Goal: Obtain resource: Obtain resource

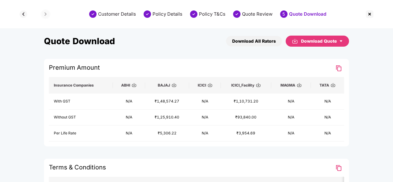
click at [338, 38] on div "Download Quote" at bounding box center [322, 41] width 42 height 7
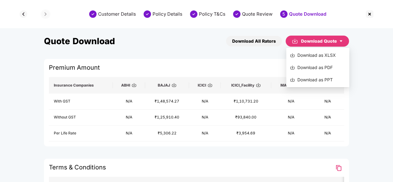
click at [318, 79] on div "Download as PPT" at bounding box center [318, 79] width 56 height 7
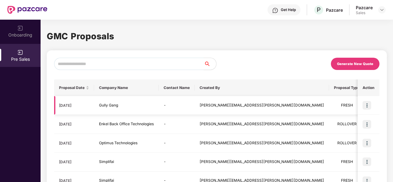
click at [366, 106] on img at bounding box center [366, 105] width 9 height 9
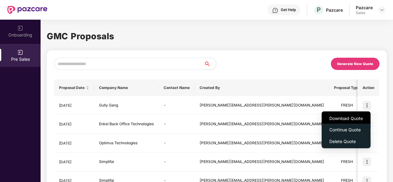
click at [343, 120] on span "Download Quote" at bounding box center [345, 118] width 33 height 7
click at [340, 118] on span "Download Quote" at bounding box center [345, 118] width 33 height 7
click at [339, 122] on li "Download Quote" at bounding box center [345, 118] width 49 height 12
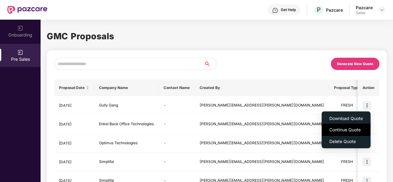
click at [337, 129] on span "Continue Quote" at bounding box center [345, 130] width 33 height 7
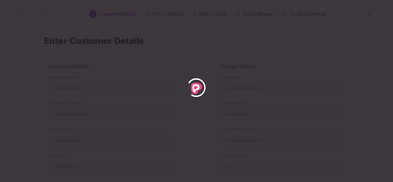
type input "**********"
select select "******"
select select "*****"
select select "**********"
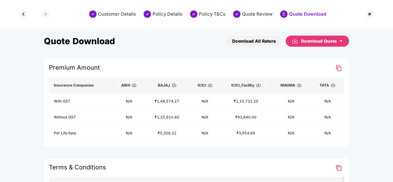
click at [339, 42] on icon "caret-down" at bounding box center [341, 41] width 4 height 4
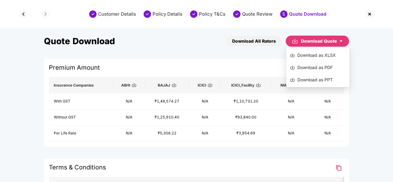
click at [323, 78] on div "Download as PPT" at bounding box center [318, 79] width 56 height 7
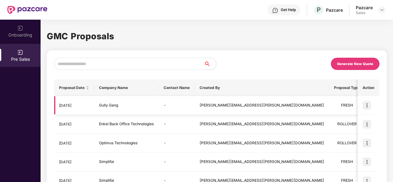
click at [366, 104] on img at bounding box center [366, 105] width 9 height 9
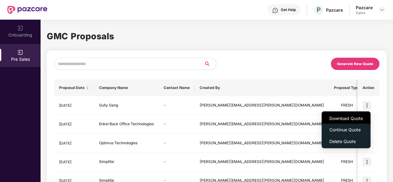
click at [349, 119] on span "Download Quote" at bounding box center [345, 118] width 33 height 7
click at [338, 116] on span "Download Quote" at bounding box center [345, 118] width 33 height 7
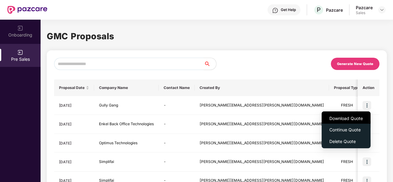
click at [338, 116] on span "Download Quote" at bounding box center [345, 118] width 33 height 7
click at [366, 104] on img at bounding box center [366, 105] width 9 height 9
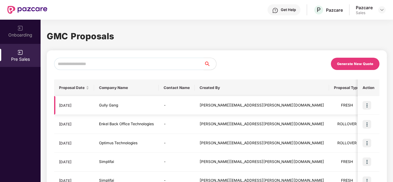
click at [366, 108] on img at bounding box center [366, 105] width 9 height 9
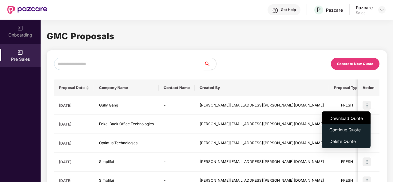
click at [352, 118] on span "Download Quote" at bounding box center [345, 118] width 33 height 7
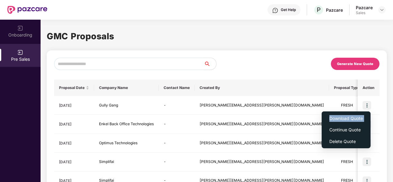
drag, startPoint x: 352, startPoint y: 118, endPoint x: 344, endPoint y: 108, distance: 12.2
click at [344, 108] on div "Download Quote Continue Quote Delete Quote" at bounding box center [345, 129] width 49 height 43
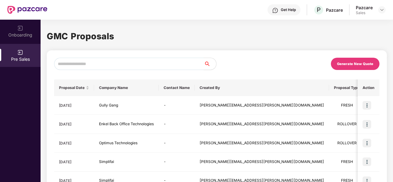
click at [308, 65] on div "Generate New Quote" at bounding box center [298, 64] width 162 height 12
click at [364, 104] on img at bounding box center [366, 105] width 9 height 9
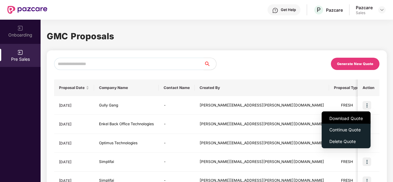
click at [345, 119] on span "Download Quote" at bounding box center [345, 118] width 33 height 7
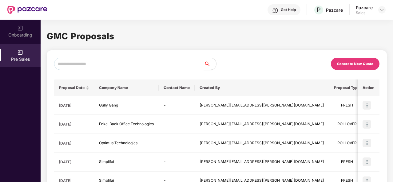
click at [300, 64] on div "Generate New Quote" at bounding box center [298, 64] width 162 height 12
click at [367, 105] on img at bounding box center [366, 105] width 9 height 9
click at [366, 104] on img at bounding box center [366, 105] width 9 height 9
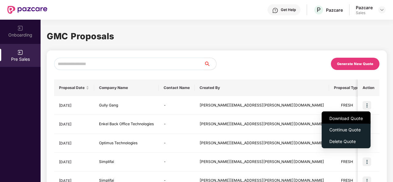
click at [358, 118] on span "Download Quote" at bounding box center [345, 118] width 33 height 7
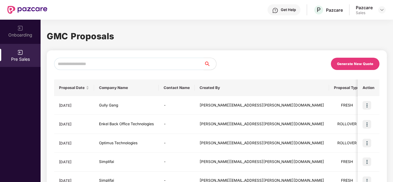
click at [322, 68] on div "Generate New Quote" at bounding box center [298, 64] width 162 height 12
click at [366, 104] on img at bounding box center [366, 105] width 9 height 9
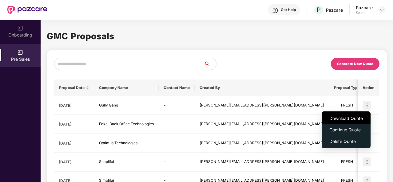
click at [351, 118] on span "Download Quote" at bounding box center [345, 118] width 33 height 7
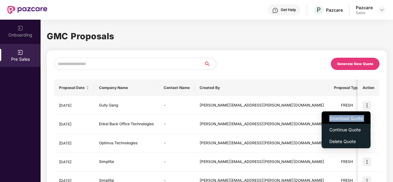
click at [351, 118] on span "Download Quote" at bounding box center [345, 118] width 33 height 7
click at [350, 116] on span "Download Quote" at bounding box center [345, 118] width 33 height 7
click at [339, 116] on span "Download Quote" at bounding box center [345, 118] width 33 height 7
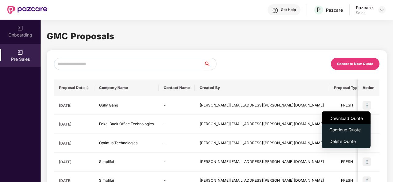
click at [339, 116] on span "Download Quote" at bounding box center [345, 118] width 33 height 7
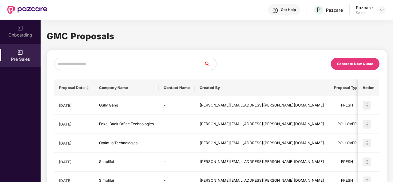
click at [286, 64] on div "Generate New Quote" at bounding box center [298, 64] width 162 height 12
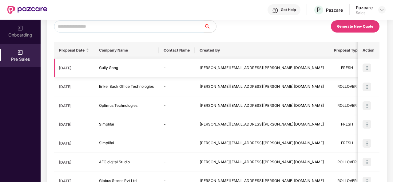
scroll to position [37, 0]
click at [365, 70] on img at bounding box center [366, 68] width 9 height 9
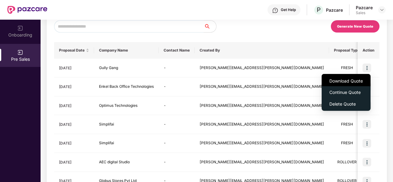
click at [338, 82] on span "Download Quote" at bounding box center [345, 81] width 33 height 7
click at [350, 79] on span "Download Quote" at bounding box center [345, 81] width 33 height 7
click at [341, 80] on span "Download Quote" at bounding box center [345, 81] width 33 height 7
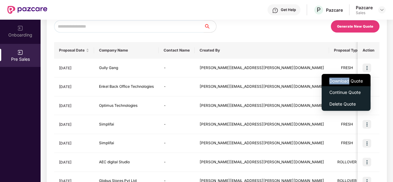
click at [341, 80] on span "Download Quote" at bounding box center [345, 81] width 33 height 7
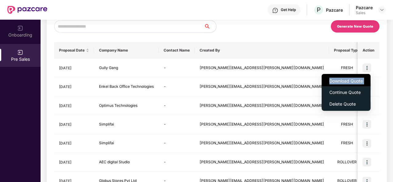
click at [341, 80] on span "Download Quote" at bounding box center [345, 81] width 33 height 7
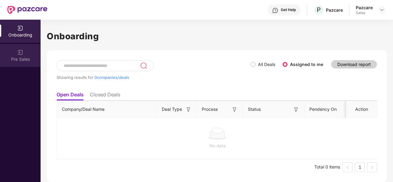
click at [21, 57] on div "Pre Sales" at bounding box center [20, 59] width 41 height 6
